Goal: Transaction & Acquisition: Purchase product/service

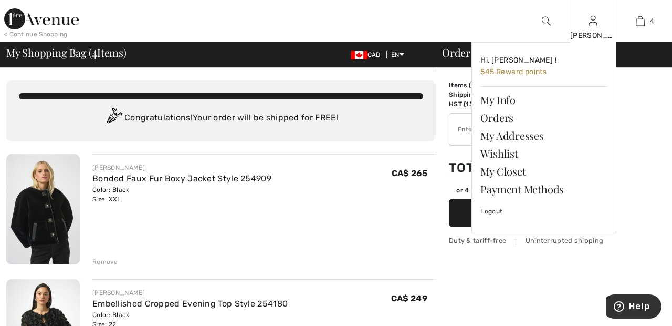
click at [591, 24] on img at bounding box center [593, 21] width 9 height 13
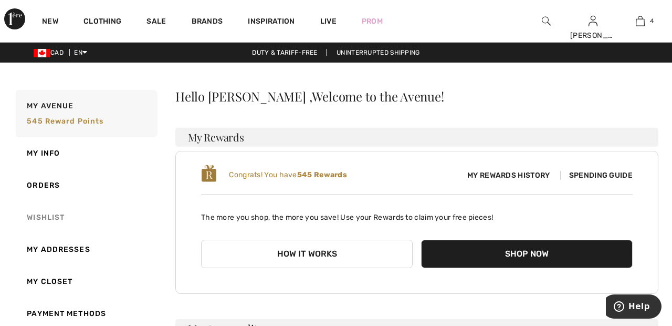
click at [57, 223] on link "Wishlist" at bounding box center [86, 217] width 144 height 32
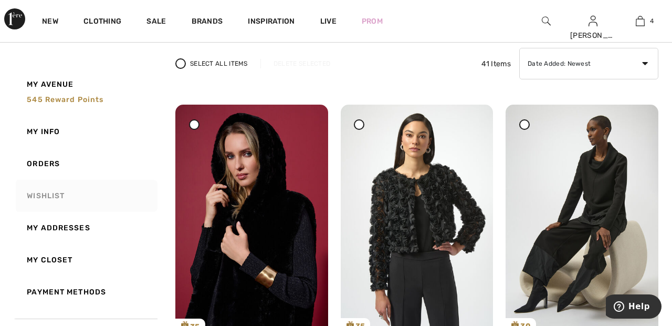
scroll to position [79, 0]
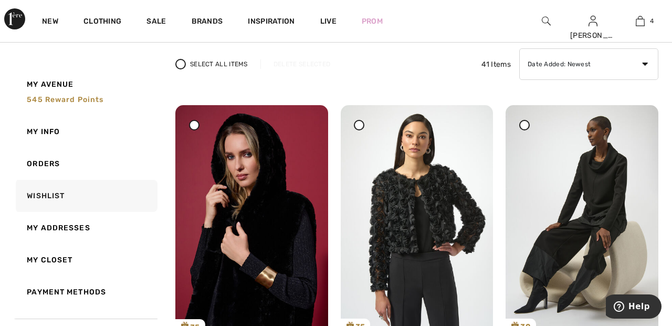
click at [198, 124] on div at bounding box center [194, 125] width 11 height 11
click at [318, 61] on div "Delete Selected" at bounding box center [302, 63] width 83 height 9
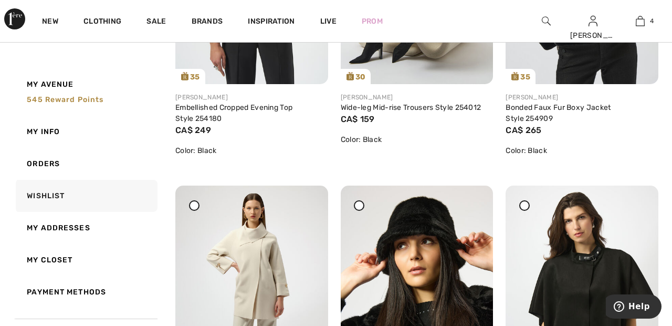
scroll to position [0, 0]
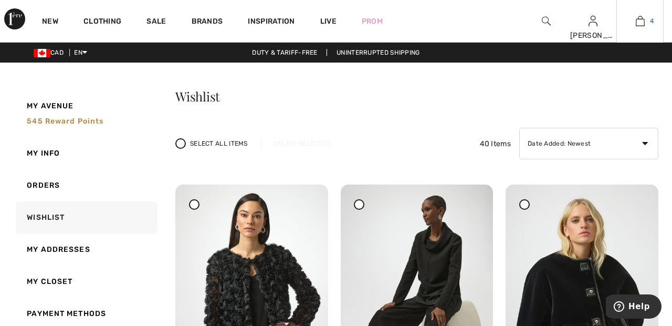
click at [634, 23] on link "4" at bounding box center [640, 21] width 46 height 13
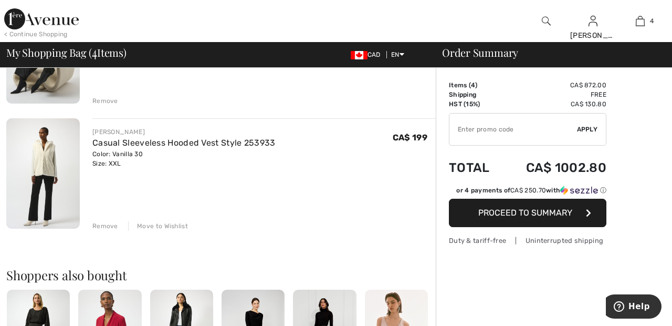
scroll to position [410, 0]
click at [163, 228] on div "Move to Wishlist" at bounding box center [158, 225] width 60 height 9
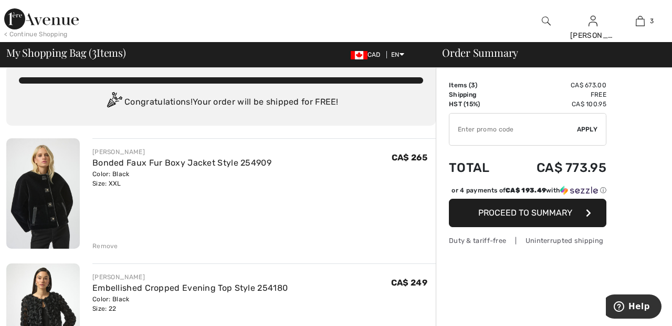
scroll to position [0, 0]
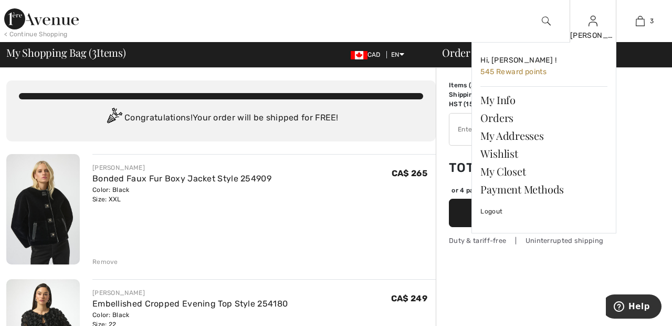
click at [590, 25] on img at bounding box center [593, 21] width 9 height 13
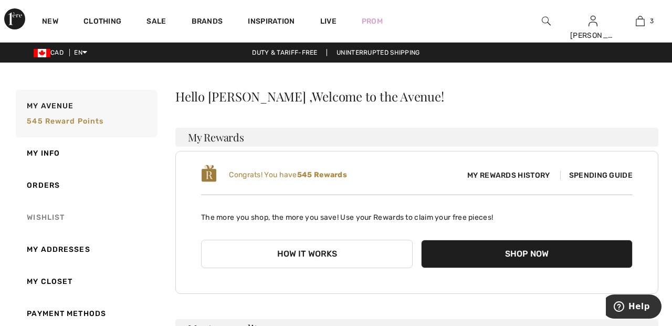
click at [58, 212] on link "Wishlist" at bounding box center [86, 217] width 144 height 32
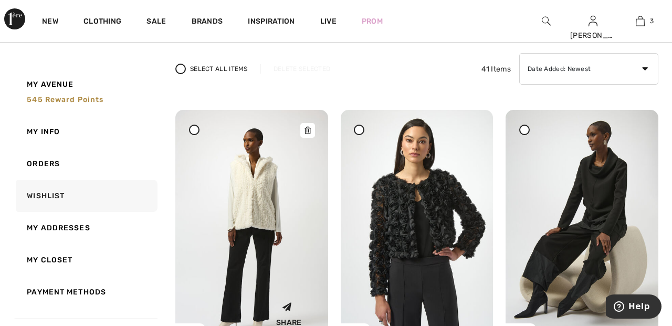
click at [260, 206] on img at bounding box center [251, 224] width 153 height 229
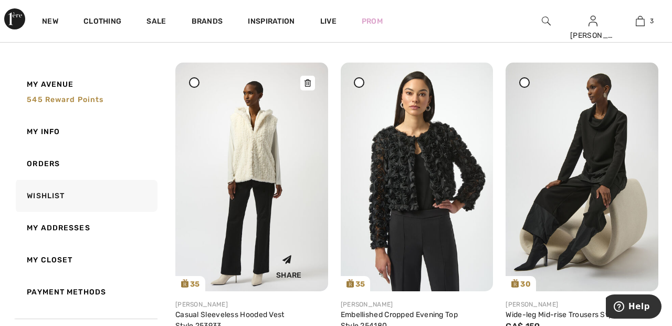
scroll to position [125, 0]
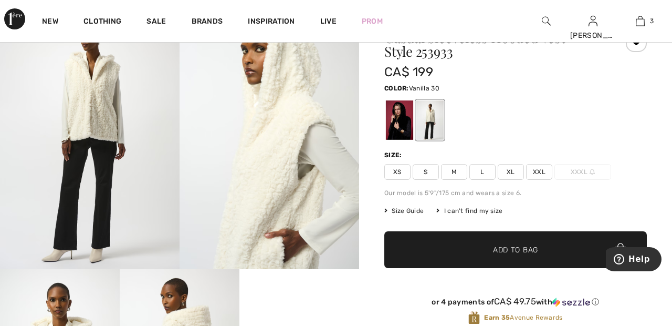
click at [545, 172] on span "XXL" at bounding box center [539, 172] width 26 height 16
click at [539, 253] on span "✔ Added to Bag Add to Bag" at bounding box center [516, 249] width 263 height 37
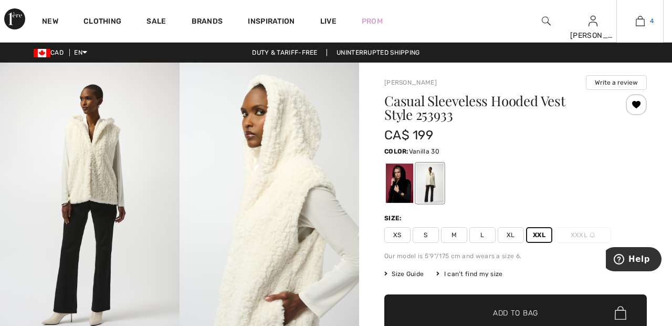
click at [639, 19] on img at bounding box center [640, 21] width 9 height 13
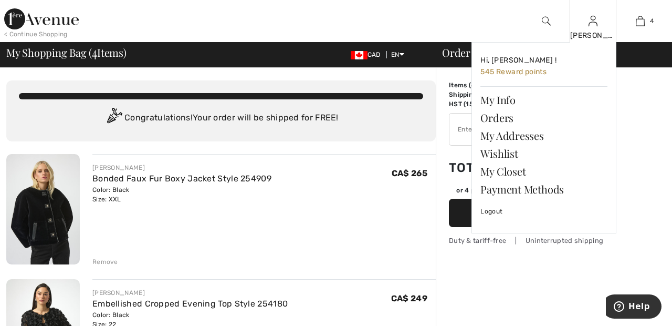
click at [593, 25] on img at bounding box center [593, 21] width 9 height 13
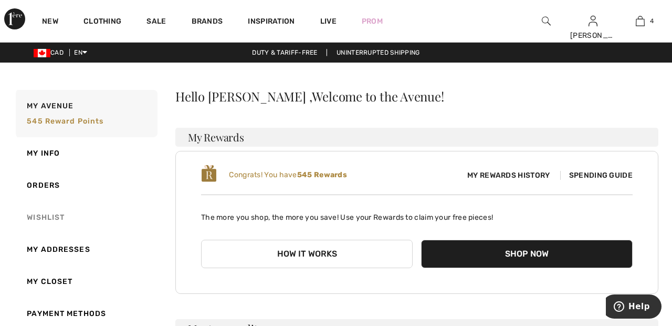
click at [48, 221] on link "Wishlist" at bounding box center [86, 217] width 144 height 32
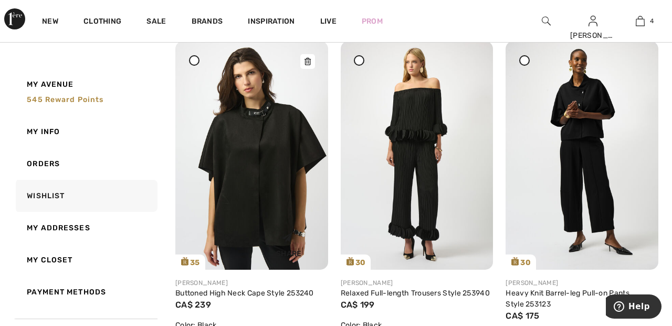
click at [272, 175] on img at bounding box center [251, 155] width 153 height 229
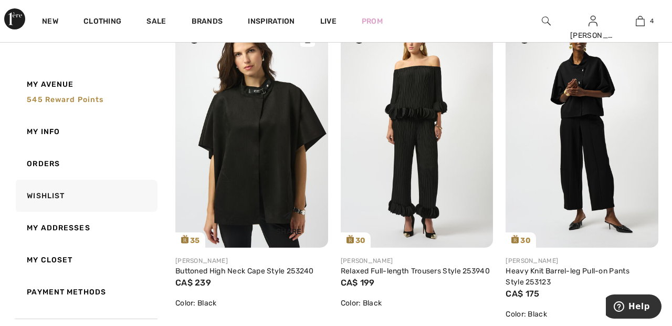
scroll to position [854, 0]
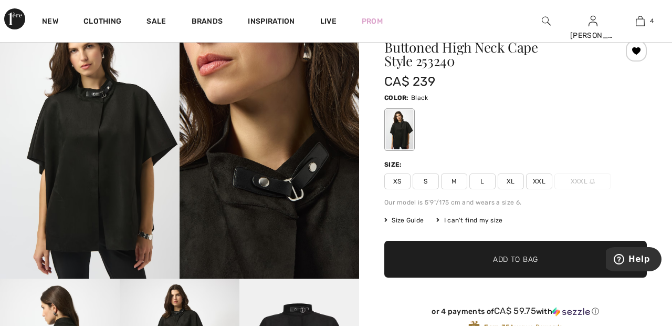
click at [542, 180] on span "XXL" at bounding box center [539, 181] width 26 height 16
click at [531, 255] on span "Add to Bag" at bounding box center [515, 259] width 45 height 11
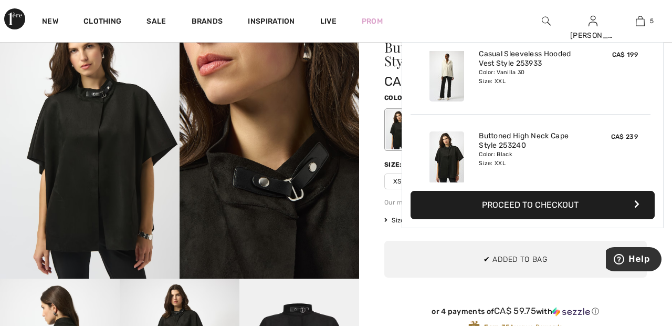
scroll to position [278, 0]
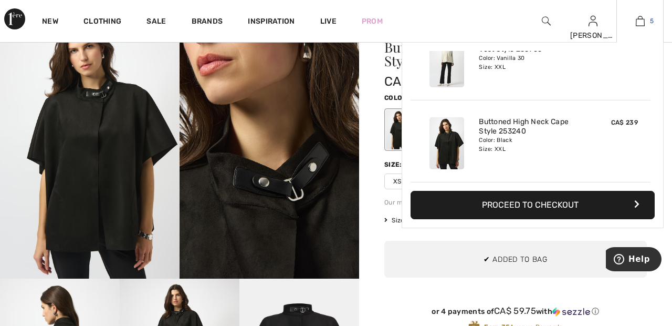
click at [643, 24] on img at bounding box center [640, 21] width 9 height 13
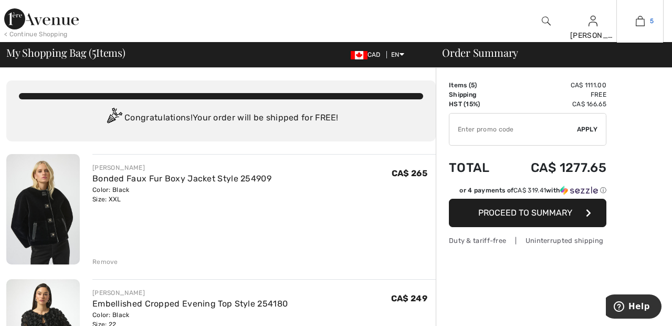
click at [645, 21] on img at bounding box center [640, 21] width 9 height 13
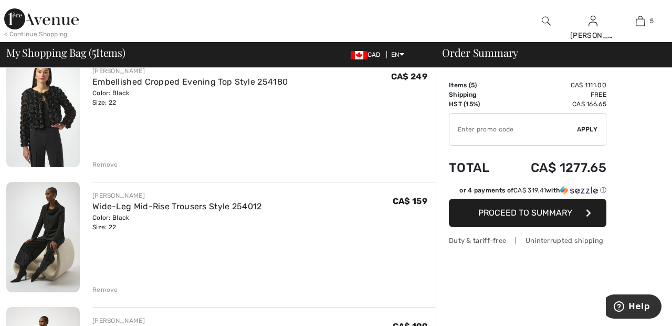
scroll to position [224, 0]
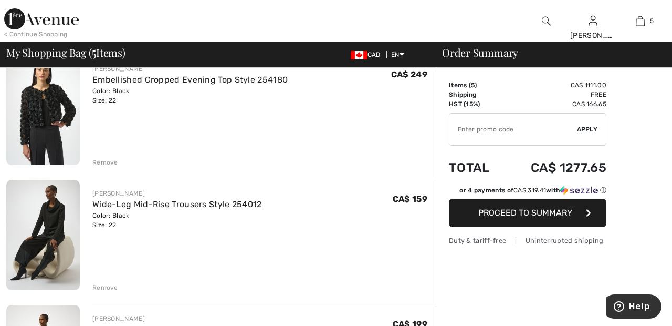
click at [103, 289] on div "Remove" at bounding box center [105, 287] width 26 height 9
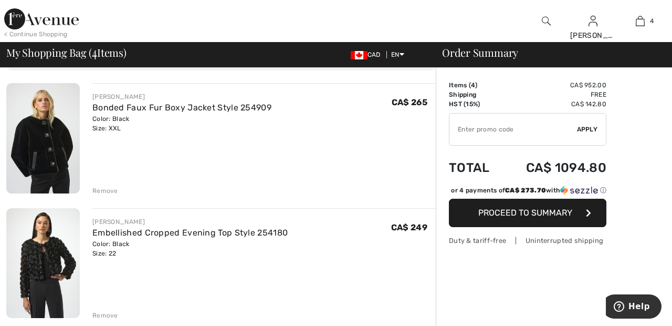
scroll to position [0, 0]
